Goal: Check status: Check status

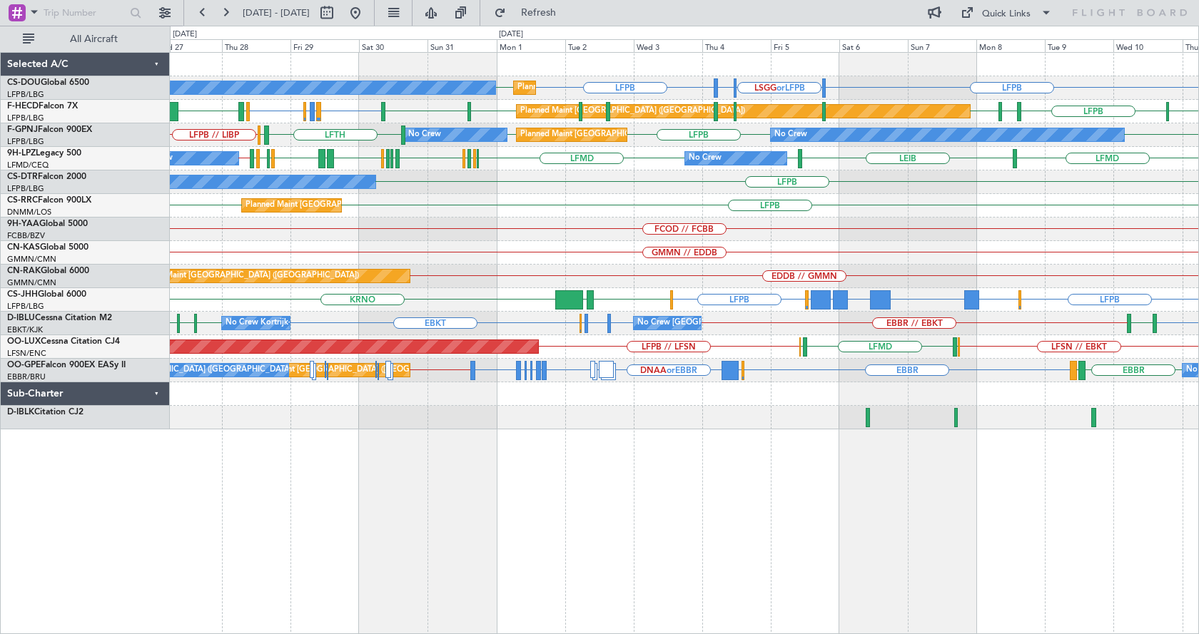
click at [498, 515] on div "LFPB LSGG or LFPB LIML or LFPB LFPB LFPB Planned Maint [GEOGRAPHIC_DATA] ([GEOG…" at bounding box center [684, 343] width 1029 height 582
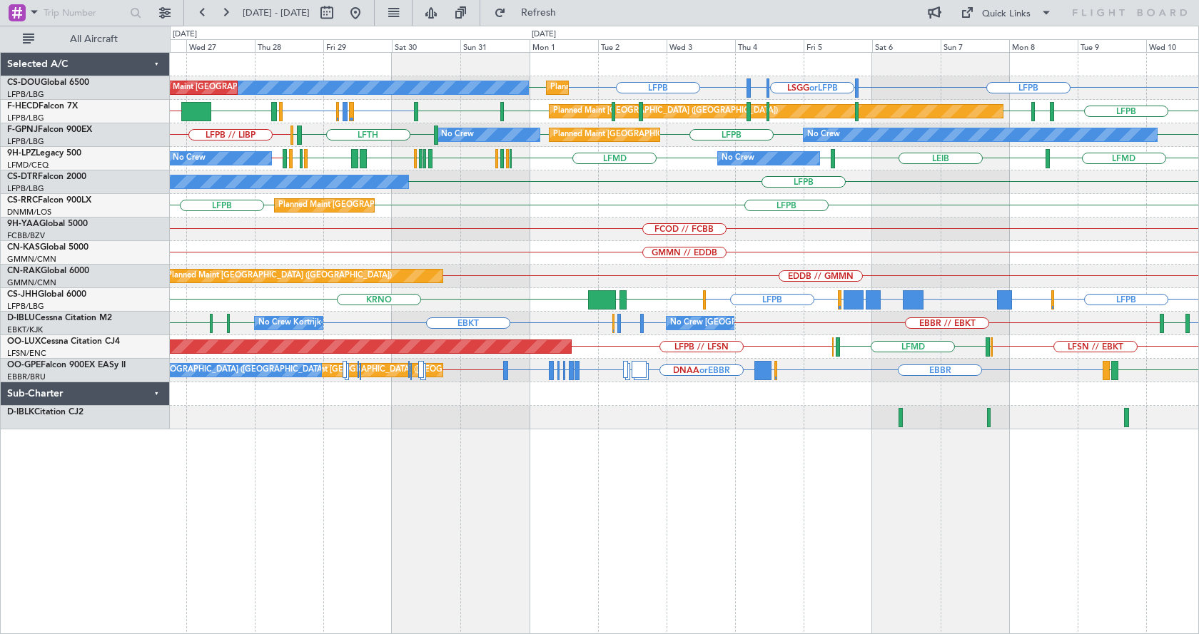
click at [779, 492] on div "LFPB LFPB LSGG or LFPB LIML or LFPB LFPB Planned Maint [GEOGRAPHIC_DATA] ([GEOG…" at bounding box center [684, 343] width 1029 height 582
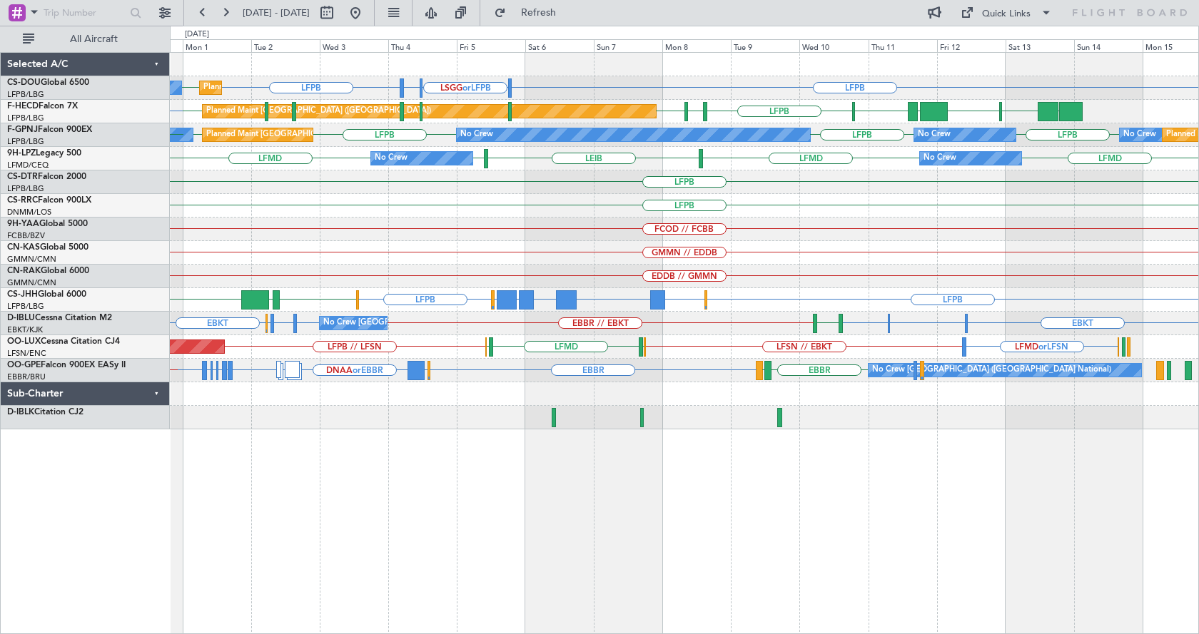
click at [823, 504] on div "Planned Maint [GEOGRAPHIC_DATA] ([GEOGRAPHIC_DATA]) No Crew LFPB LFPB LSGG or L…" at bounding box center [684, 343] width 1029 height 582
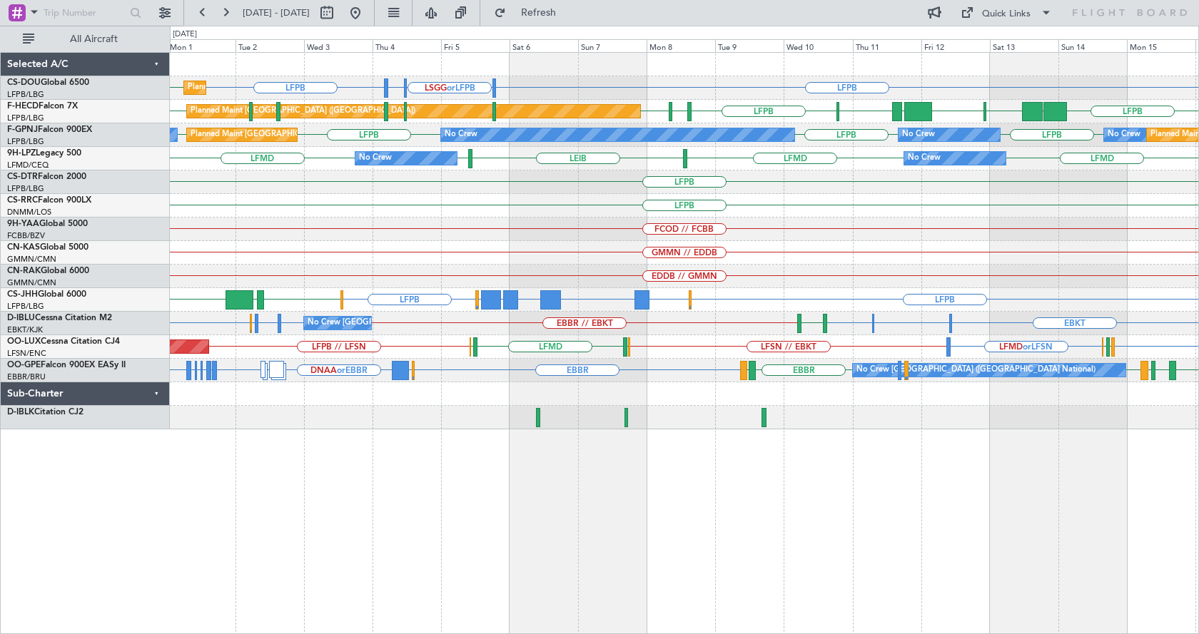
click at [640, 502] on div "Planned Maint [GEOGRAPHIC_DATA] ([GEOGRAPHIC_DATA]) LFPB LFPB LSGG or LFPB LIML…" at bounding box center [684, 343] width 1029 height 582
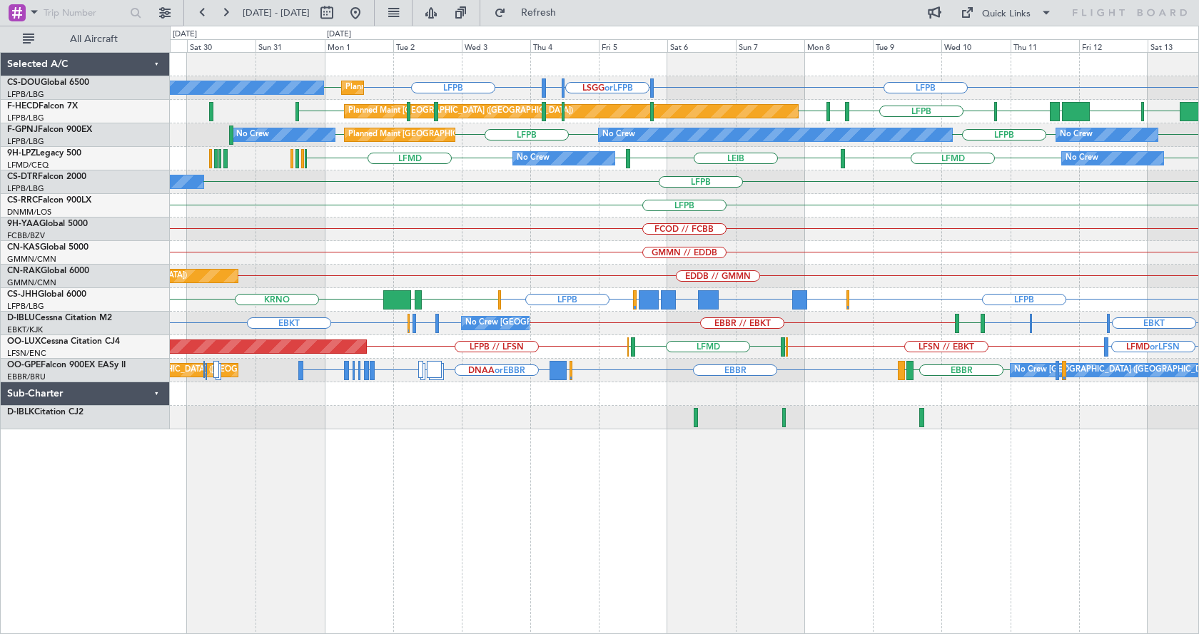
click at [562, 541] on div "Planned Maint [GEOGRAPHIC_DATA] ([GEOGRAPHIC_DATA]) LFPB LFPB LSGG or LFPB LIML…" at bounding box center [684, 343] width 1029 height 582
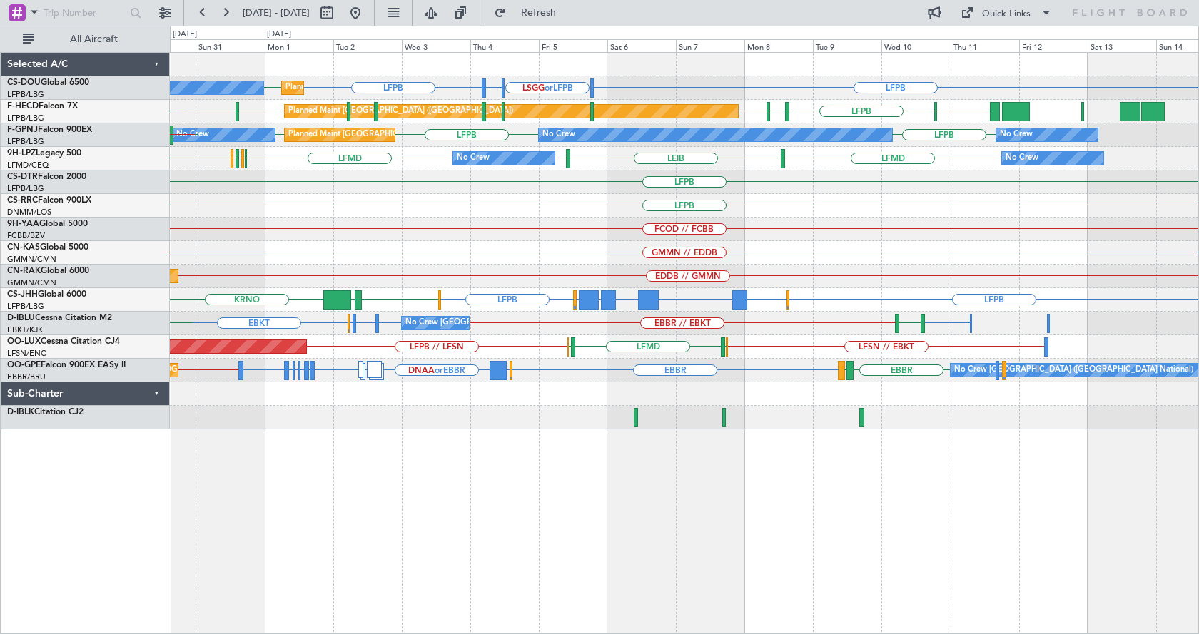
click at [598, 487] on div "Planned Maint [GEOGRAPHIC_DATA] ([GEOGRAPHIC_DATA]) No Crew LFPB LFPB LSGG or L…" at bounding box center [684, 343] width 1029 height 582
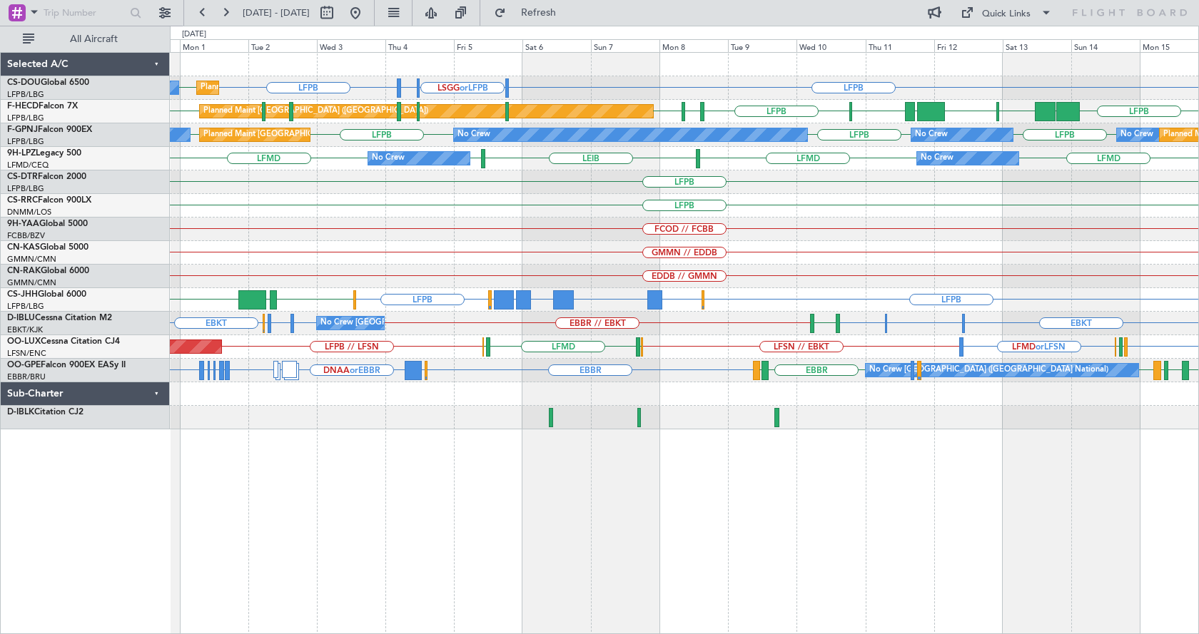
click at [670, 242] on div "Planned Maint [GEOGRAPHIC_DATA] ([GEOGRAPHIC_DATA]) No Crew LFPB LFPB LSGG or L…" at bounding box center [684, 241] width 1028 height 377
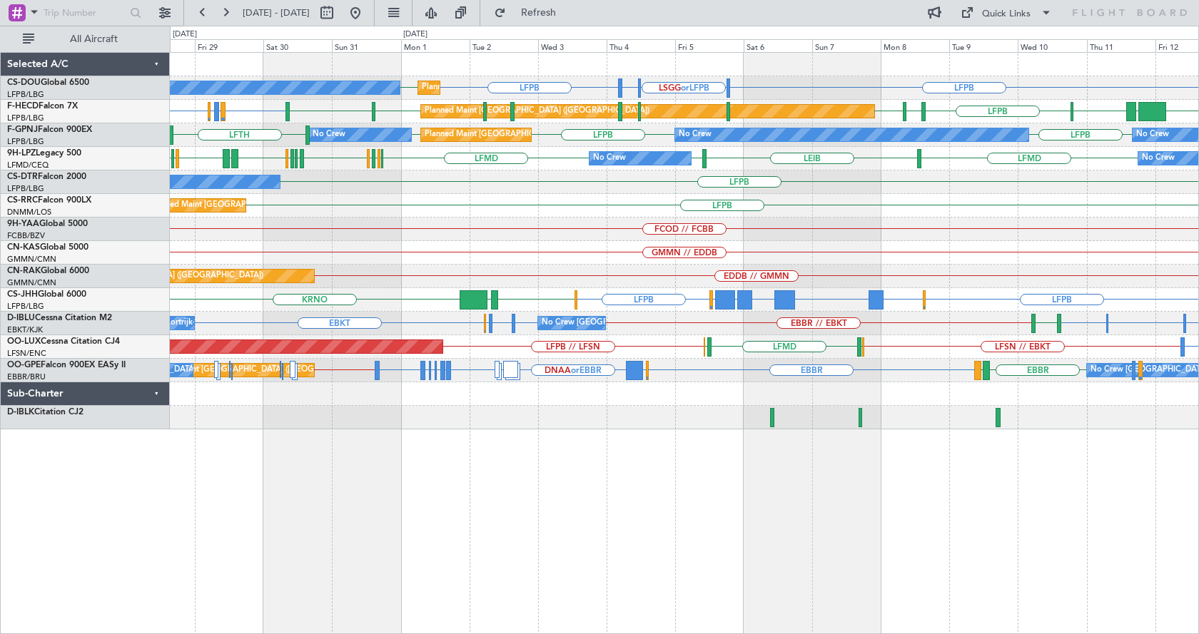
click at [717, 577] on div "Planned Maint [GEOGRAPHIC_DATA] ([GEOGRAPHIC_DATA]) No Crew LFPB LFPB LSGG or L…" at bounding box center [684, 343] width 1029 height 582
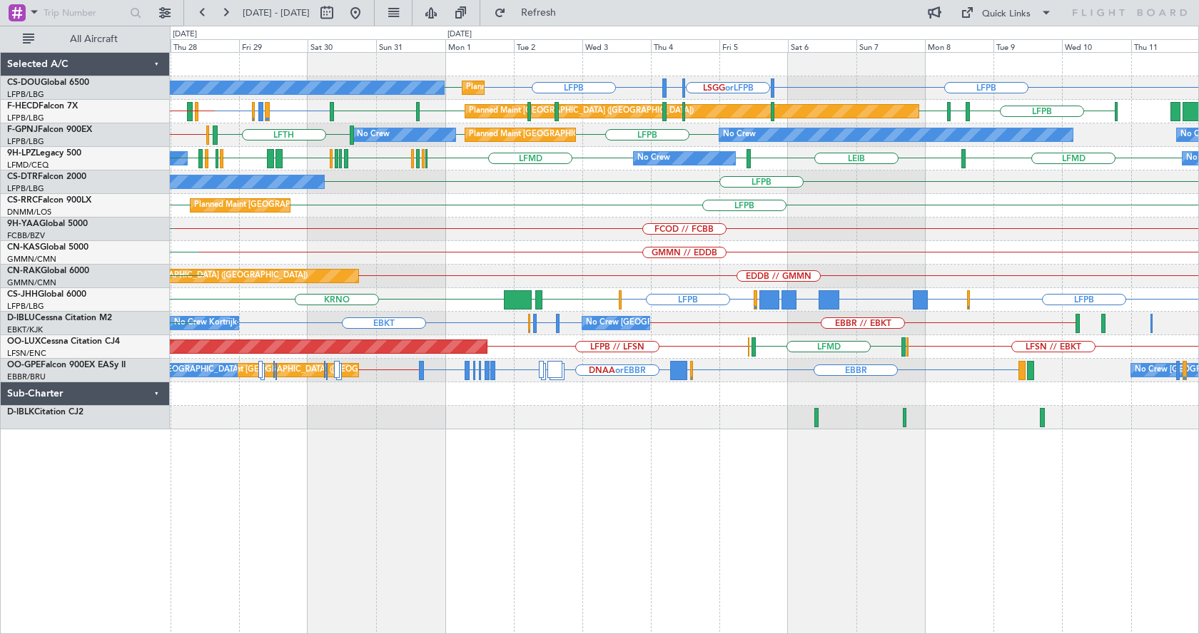
click at [758, 497] on div "LFPB LSGG or LFPB LIML or LFPB LFPB LFPB No Crew Planned Maint [GEOGRAPHIC_DATA…" at bounding box center [684, 343] width 1029 height 582
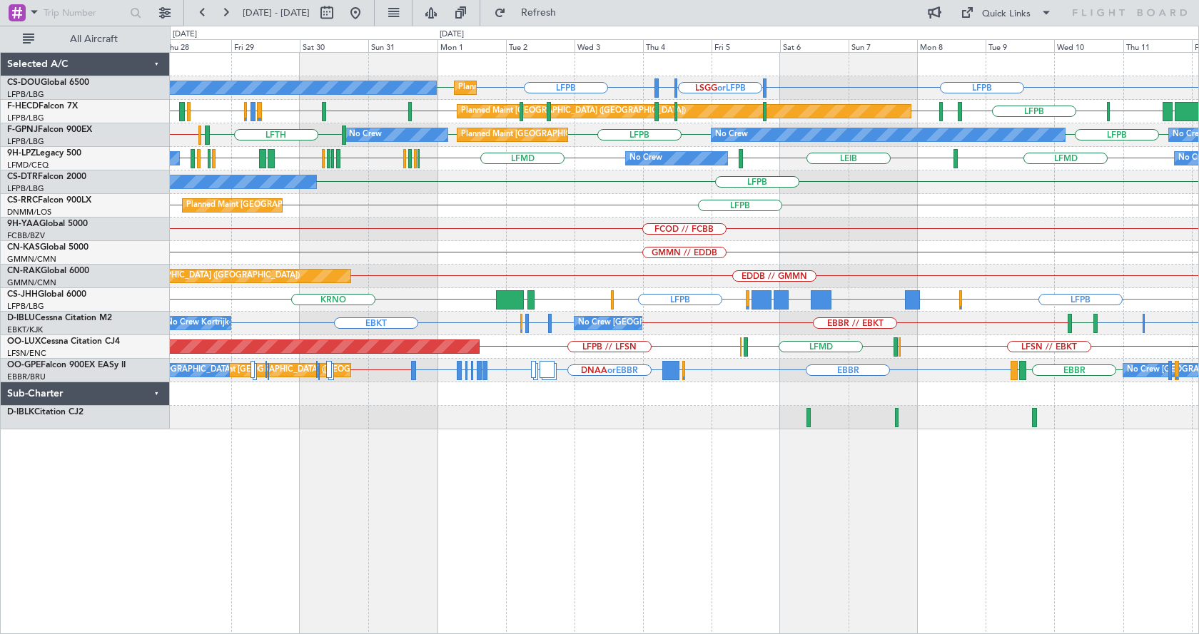
click at [482, 547] on div "LFPB LSGG or LFPB LIML or LFPB LFPB LFPB Planned Maint [GEOGRAPHIC_DATA] ([GEOG…" at bounding box center [684, 343] width 1029 height 582
